Goal: Transaction & Acquisition: Book appointment/travel/reservation

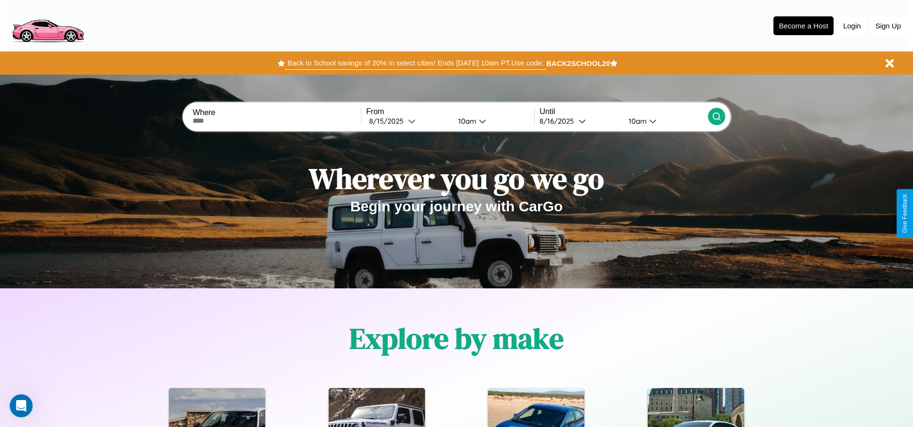
click at [415, 63] on button "Back to School savings of 20% in select cities! Ends [DATE] 10am PT. Use code:" at bounding box center [415, 62] width 261 height 13
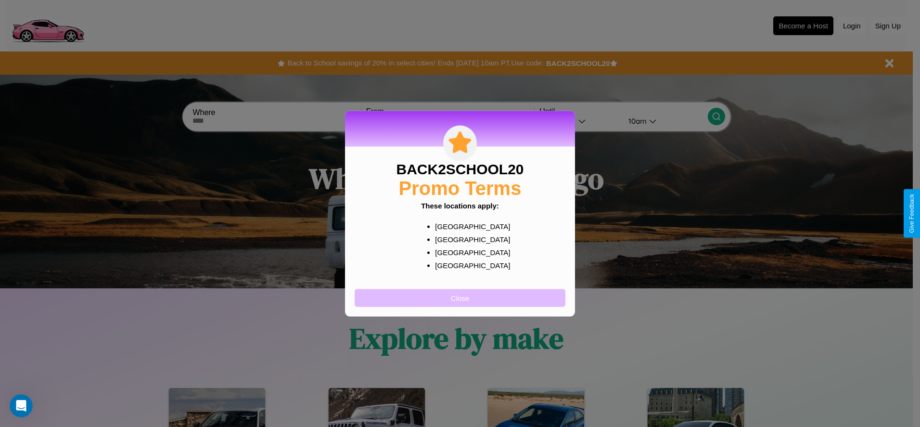
click at [460, 297] on button "Close" at bounding box center [460, 298] width 211 height 18
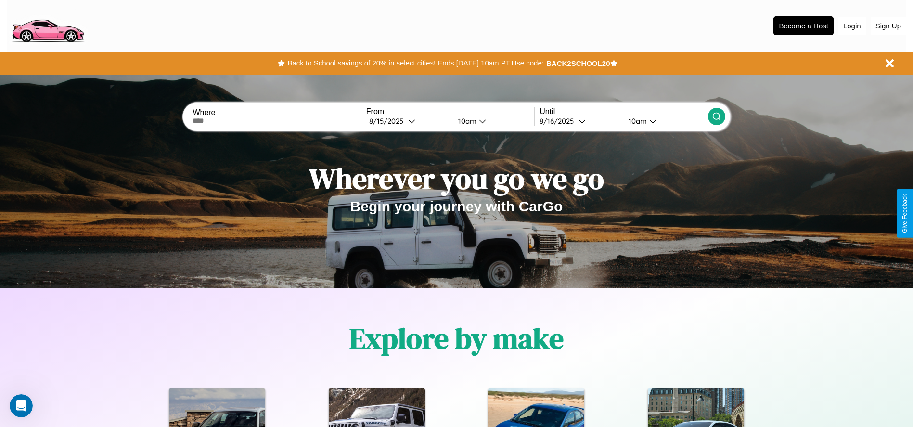
click at [888, 25] on button "Sign Up" at bounding box center [887, 26] width 35 height 18
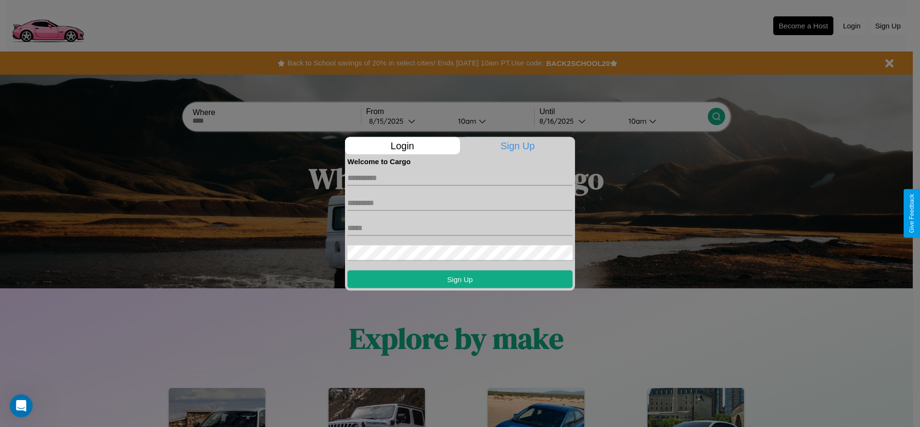
click at [460, 178] on input "text" at bounding box center [459, 177] width 225 height 15
type input "*********"
click at [460, 203] on input "text" at bounding box center [459, 202] width 225 height 15
type input "****"
click at [460, 228] on input "text" at bounding box center [459, 227] width 225 height 15
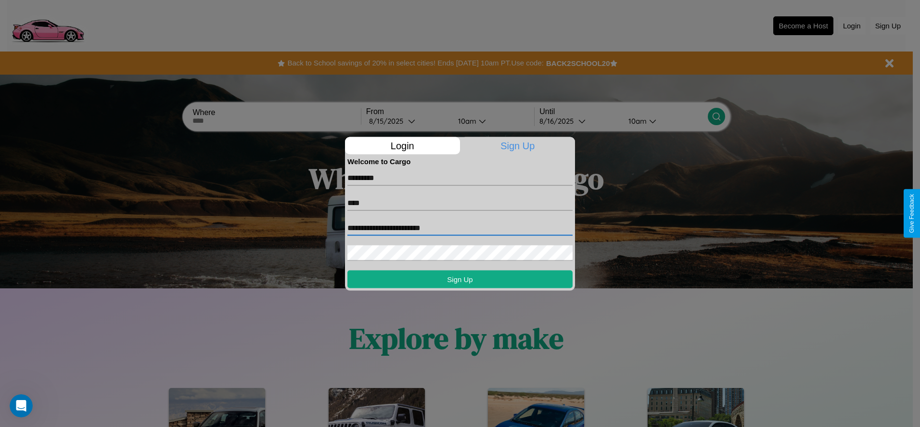
type input "**********"
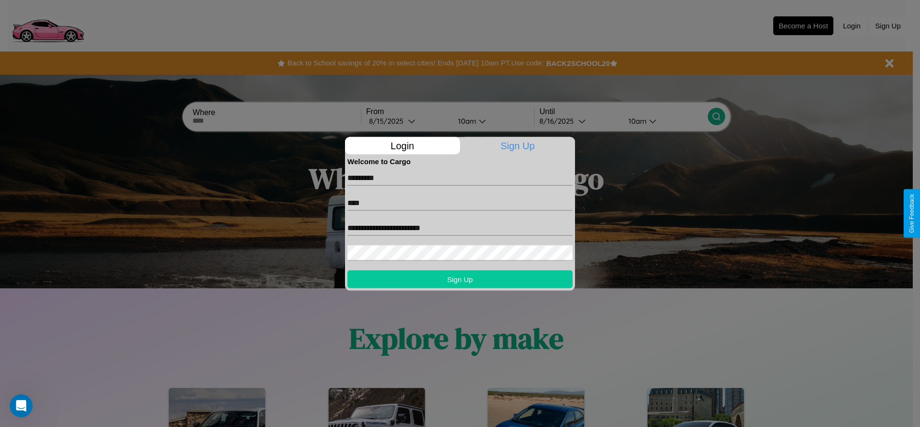
click at [460, 279] on button "Sign Up" at bounding box center [459, 279] width 225 height 18
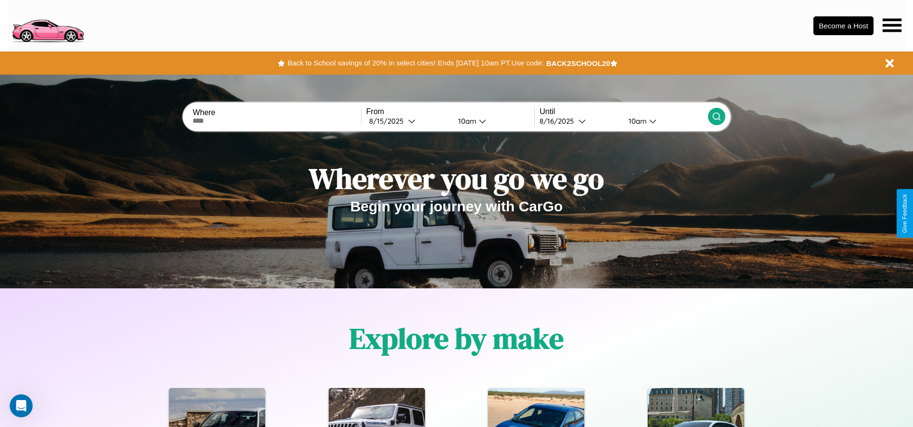
scroll to position [200, 0]
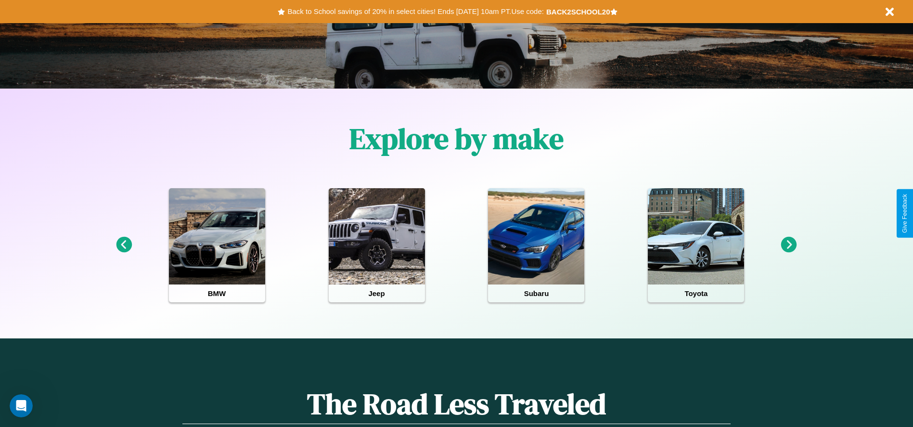
click at [789, 245] on icon at bounding box center [789, 245] width 16 height 16
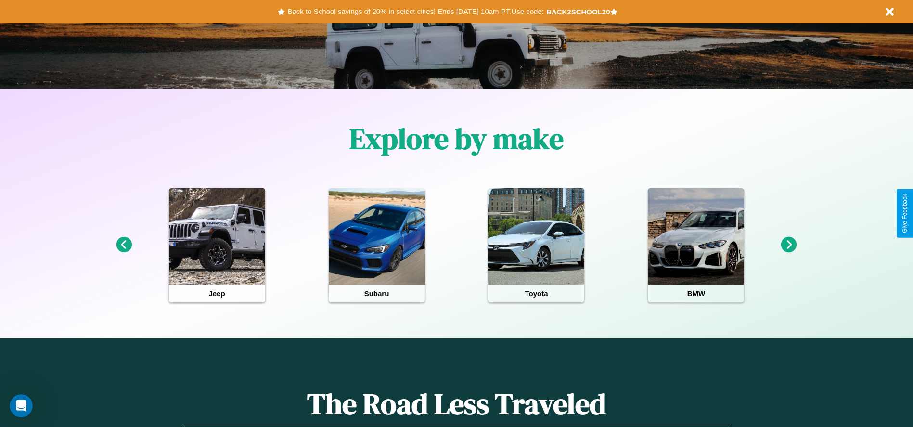
click at [789, 245] on icon at bounding box center [789, 245] width 16 height 16
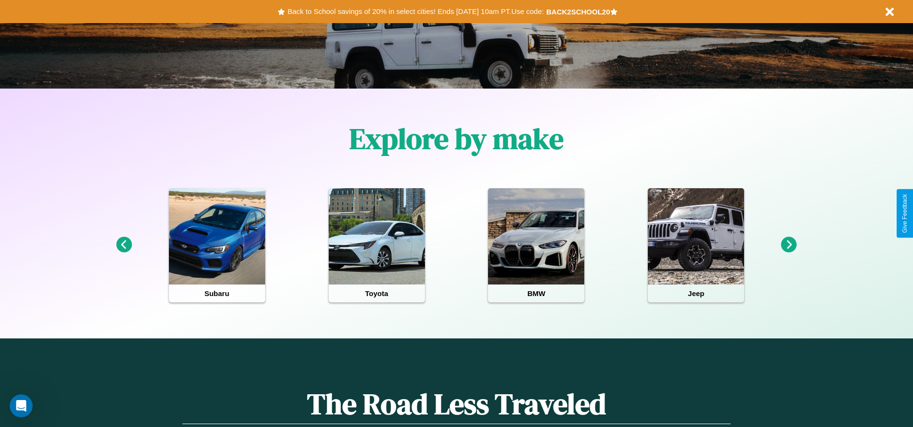
click at [789, 245] on icon at bounding box center [789, 245] width 16 height 16
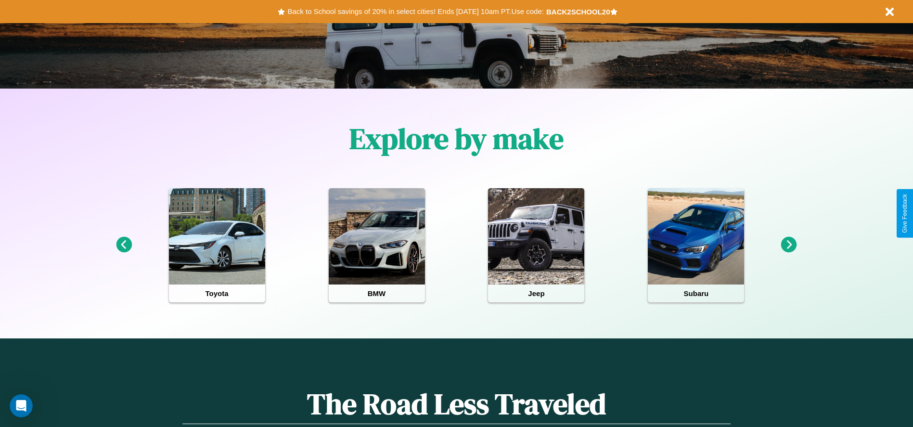
click at [124, 245] on icon at bounding box center [124, 245] width 16 height 16
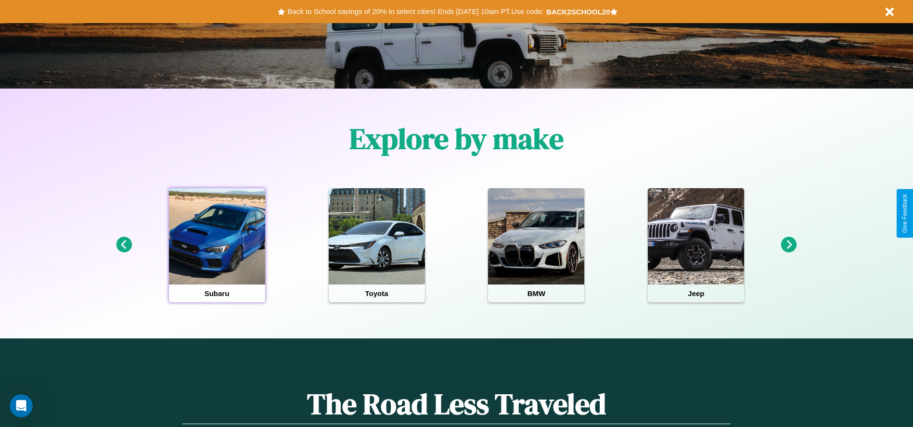
click at [216, 245] on div at bounding box center [217, 236] width 96 height 96
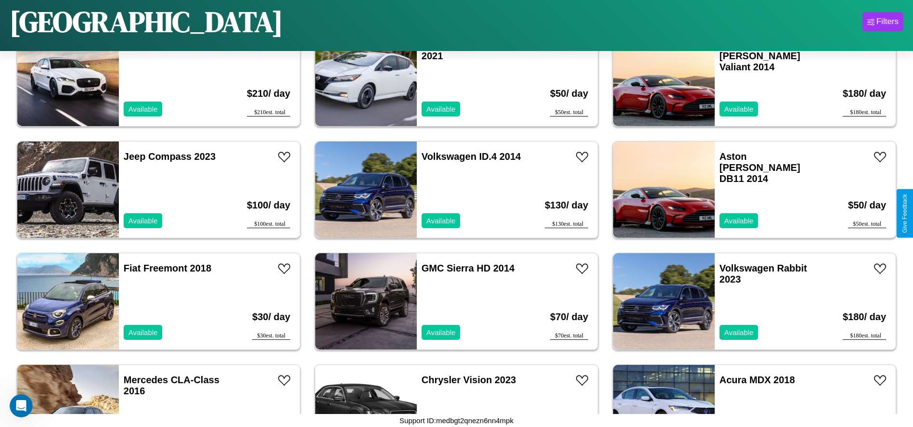
scroll to position [2000, 0]
